Goal: Transaction & Acquisition: Purchase product/service

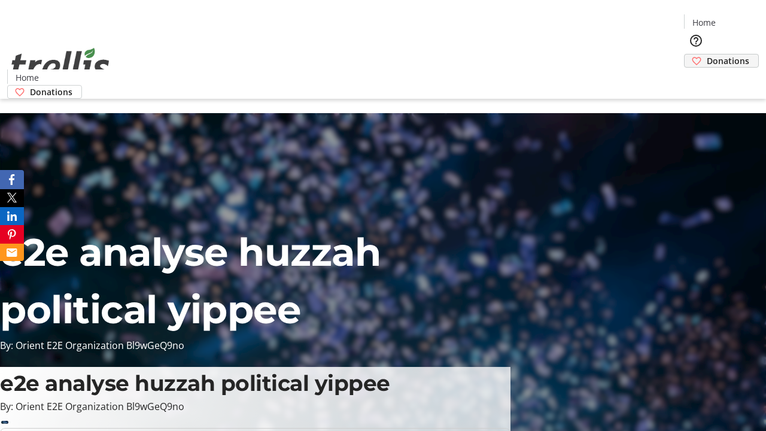
click at [707, 54] on span "Donations" at bounding box center [728, 60] width 43 height 13
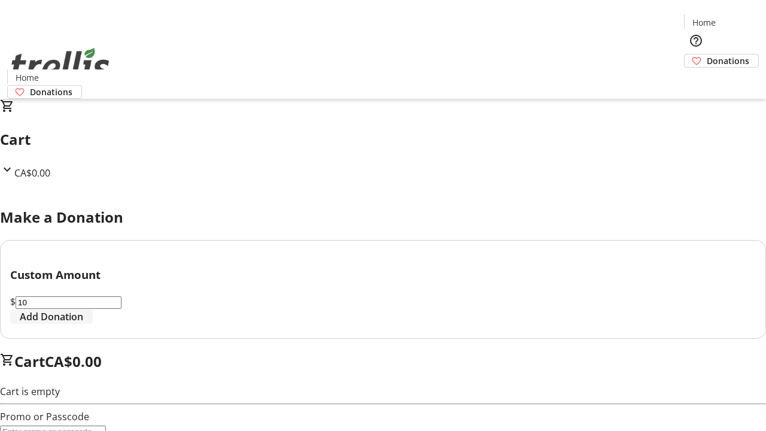
click at [83, 324] on span "Add Donation" at bounding box center [51, 317] width 63 height 14
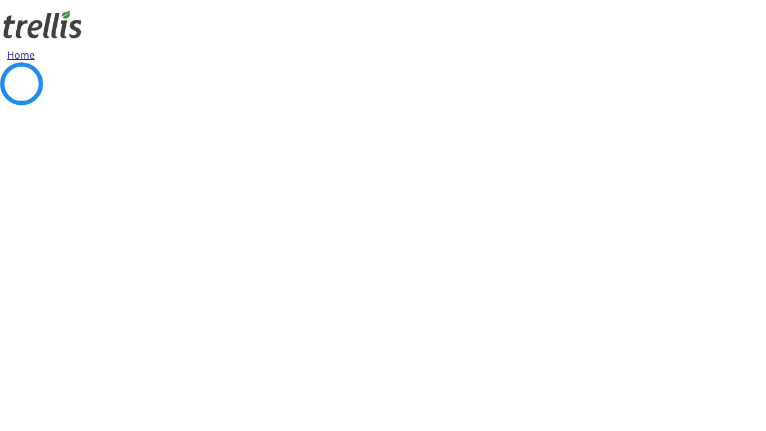
select select "CA"
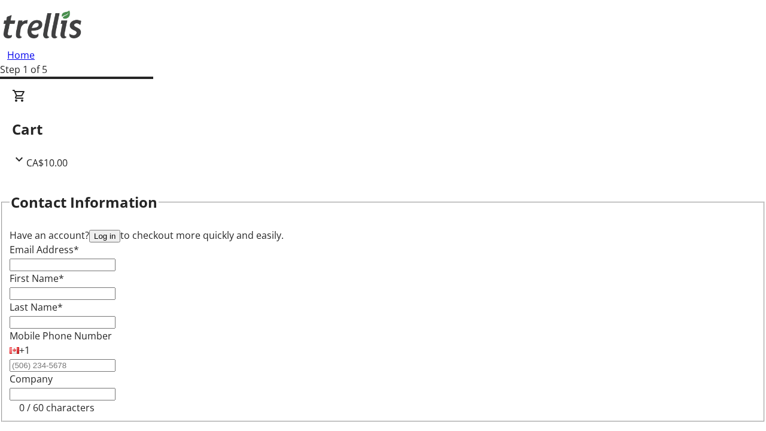
click at [120, 230] on button "Log in" at bounding box center [104, 236] width 31 height 13
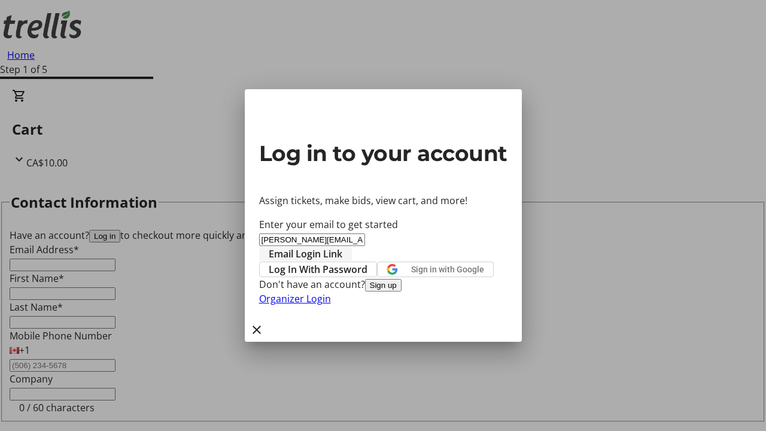
type input "[PERSON_NAME][EMAIL_ADDRESS][DOMAIN_NAME]"
click at [343, 247] on span "Email Login Link" at bounding box center [306, 254] width 74 height 14
